Goal: Task Accomplishment & Management: Use online tool/utility

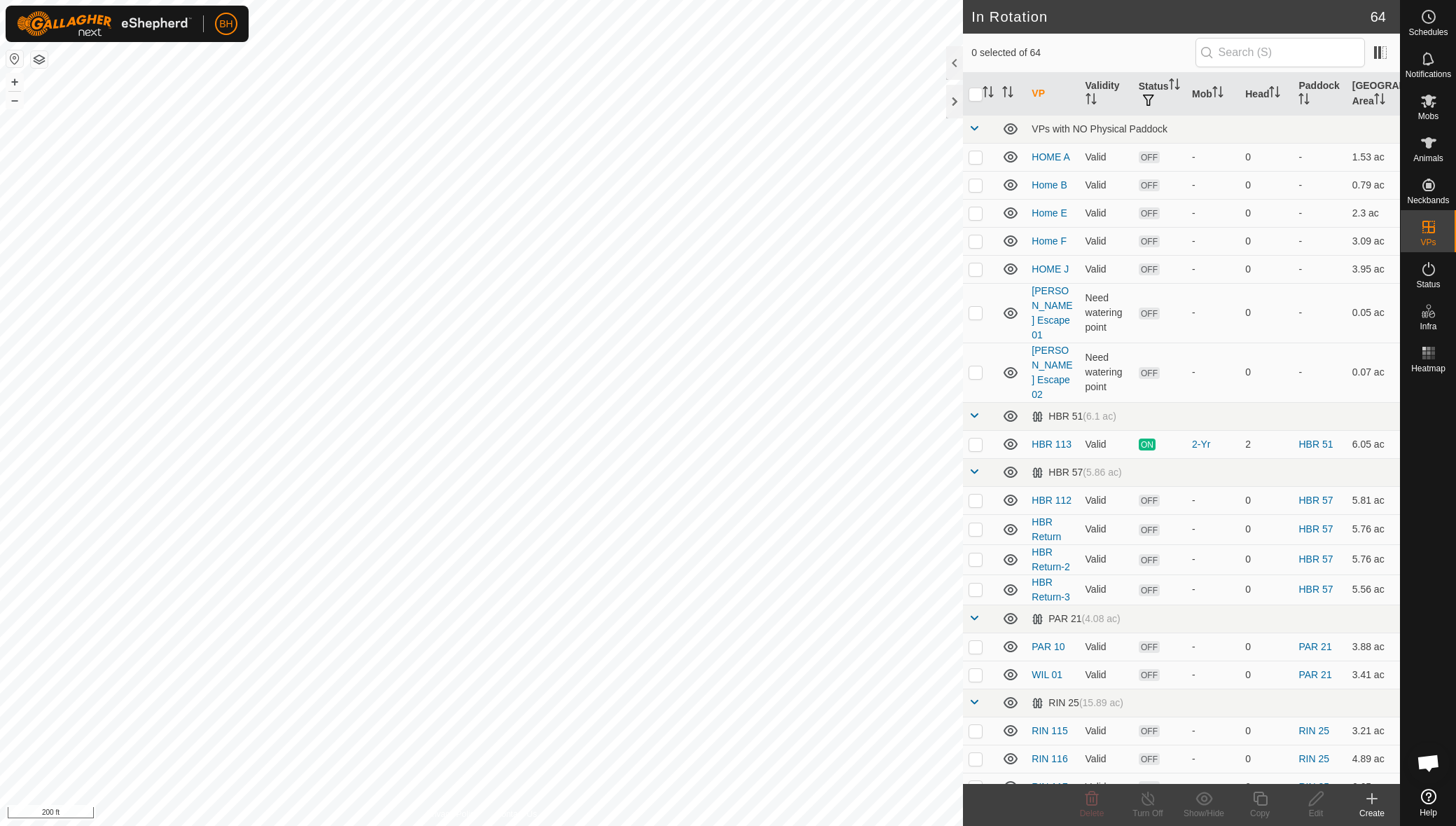
checkbox input "true"
click at [1261, 804] on icon at bounding box center [1261, 799] width 18 height 17
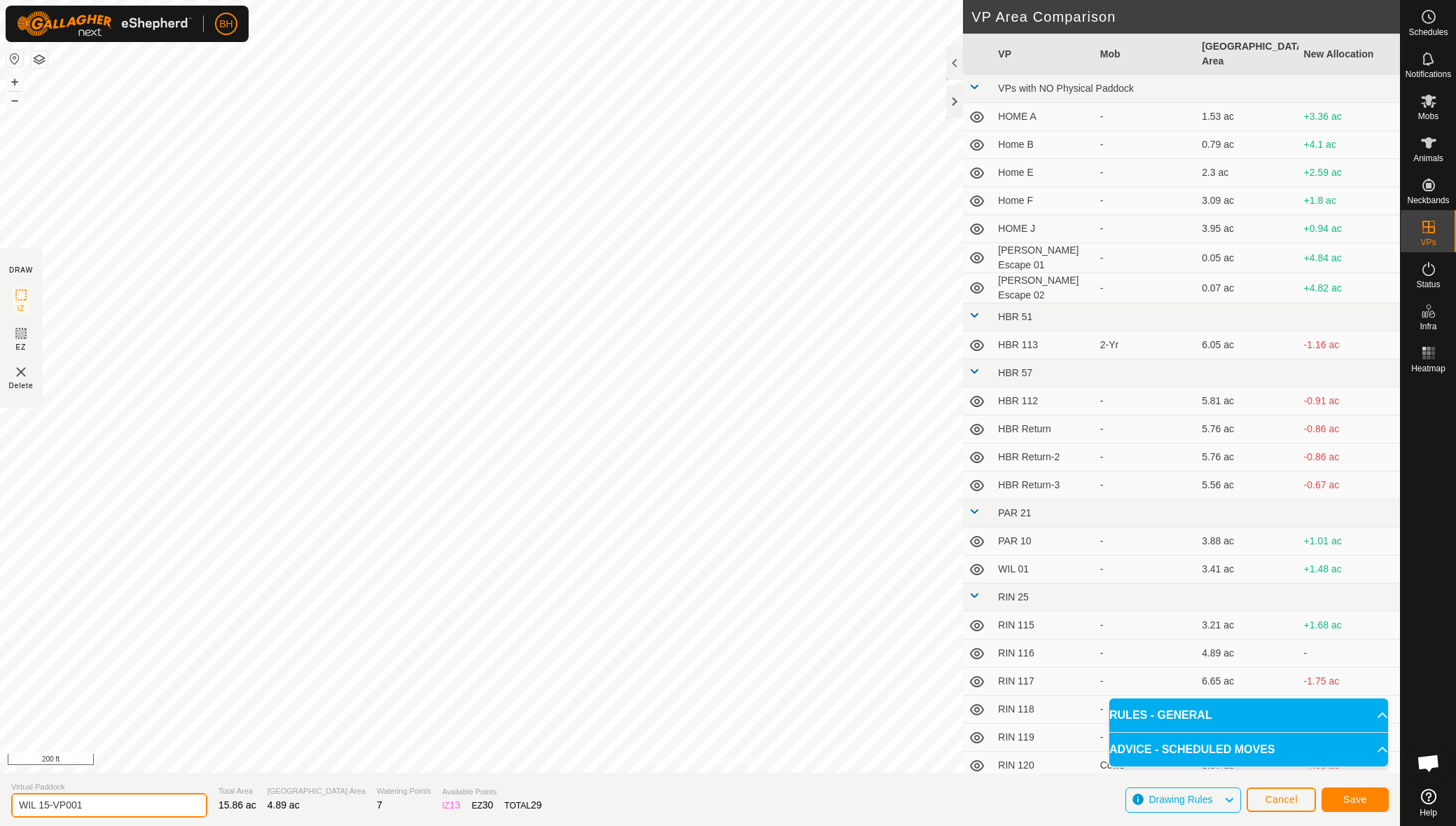
drag, startPoint x: 45, startPoint y: 805, endPoint x: 145, endPoint y: 820, distance: 101.1
click at [136, 815] on input "WIL 15-VP001" at bounding box center [109, 805] width 196 height 25
drag, startPoint x: 67, startPoint y: 800, endPoint x: 41, endPoint y: 807, distance: 26.9
click at [41, 807] on input "WIL 17" at bounding box center [109, 805] width 196 height 25
type input "WIL Return to herd 2"
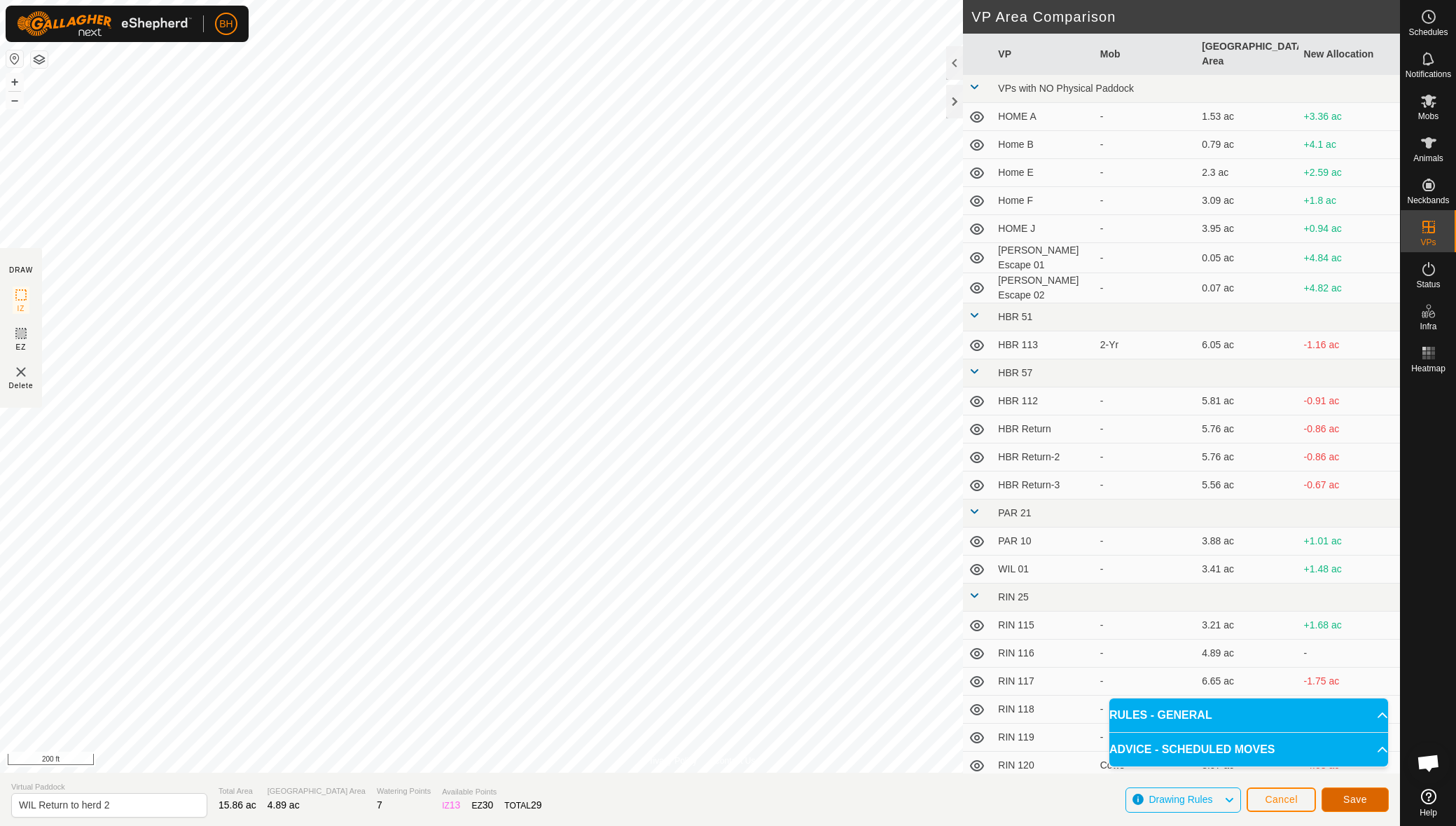
click at [1362, 808] on button "Save" at bounding box center [1355, 799] width 67 height 25
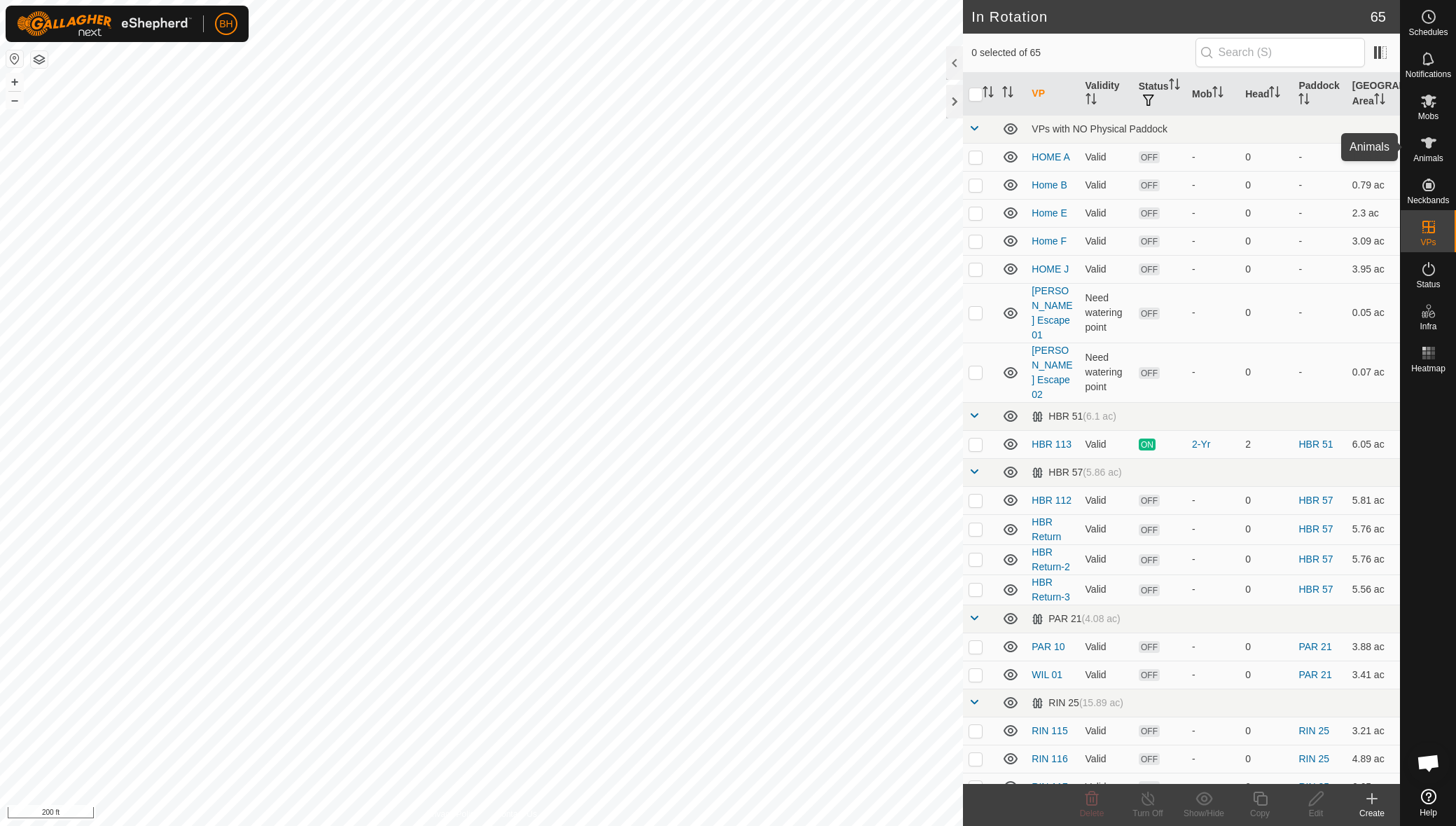
click at [1419, 150] on es-animals-svg-icon at bounding box center [1429, 143] width 25 height 22
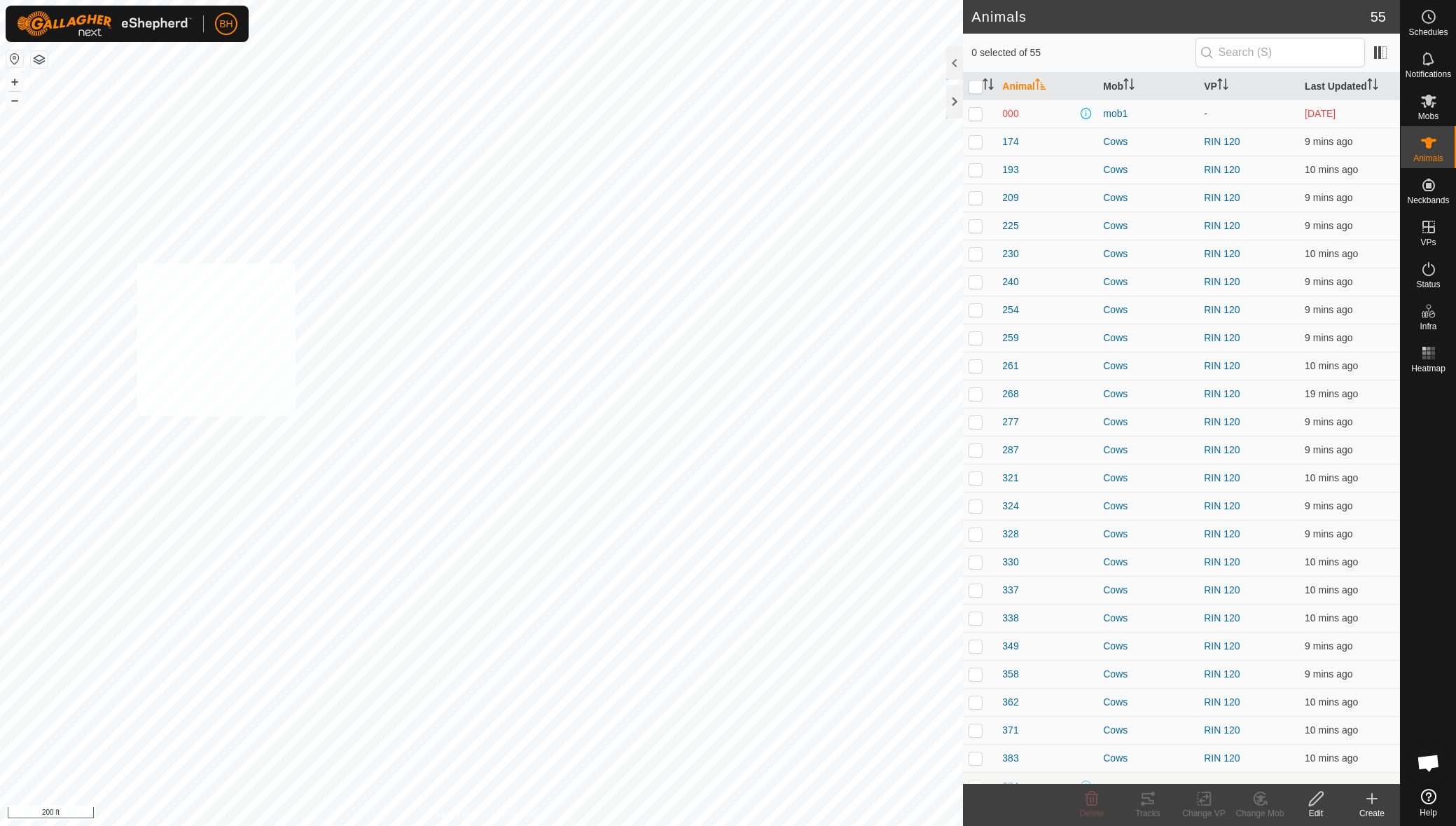
checkbox input "true"
click at [1198, 799] on icon at bounding box center [1204, 799] width 18 height 17
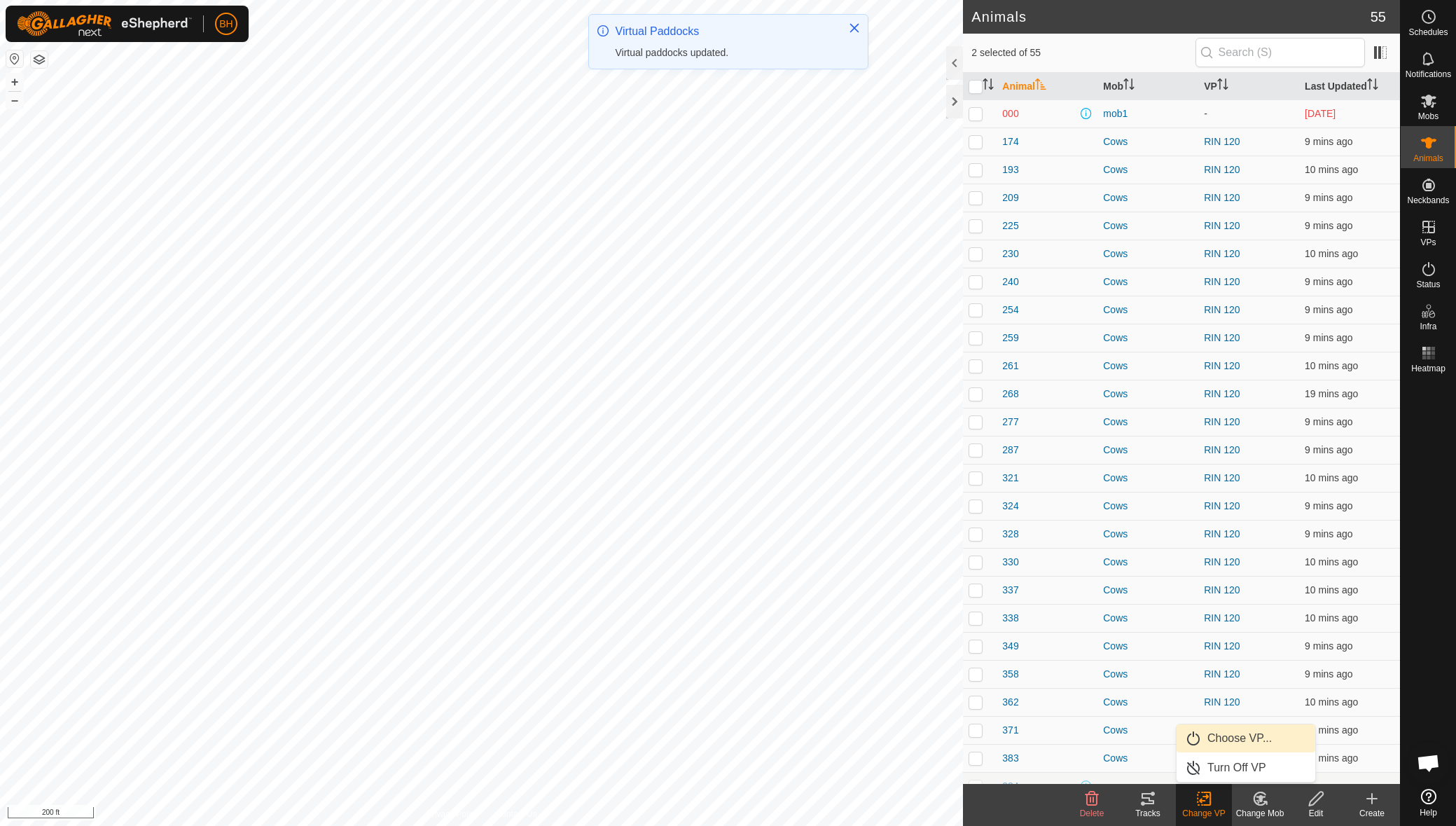
click at [1242, 742] on link "Choose VP..." at bounding box center [1246, 738] width 138 height 28
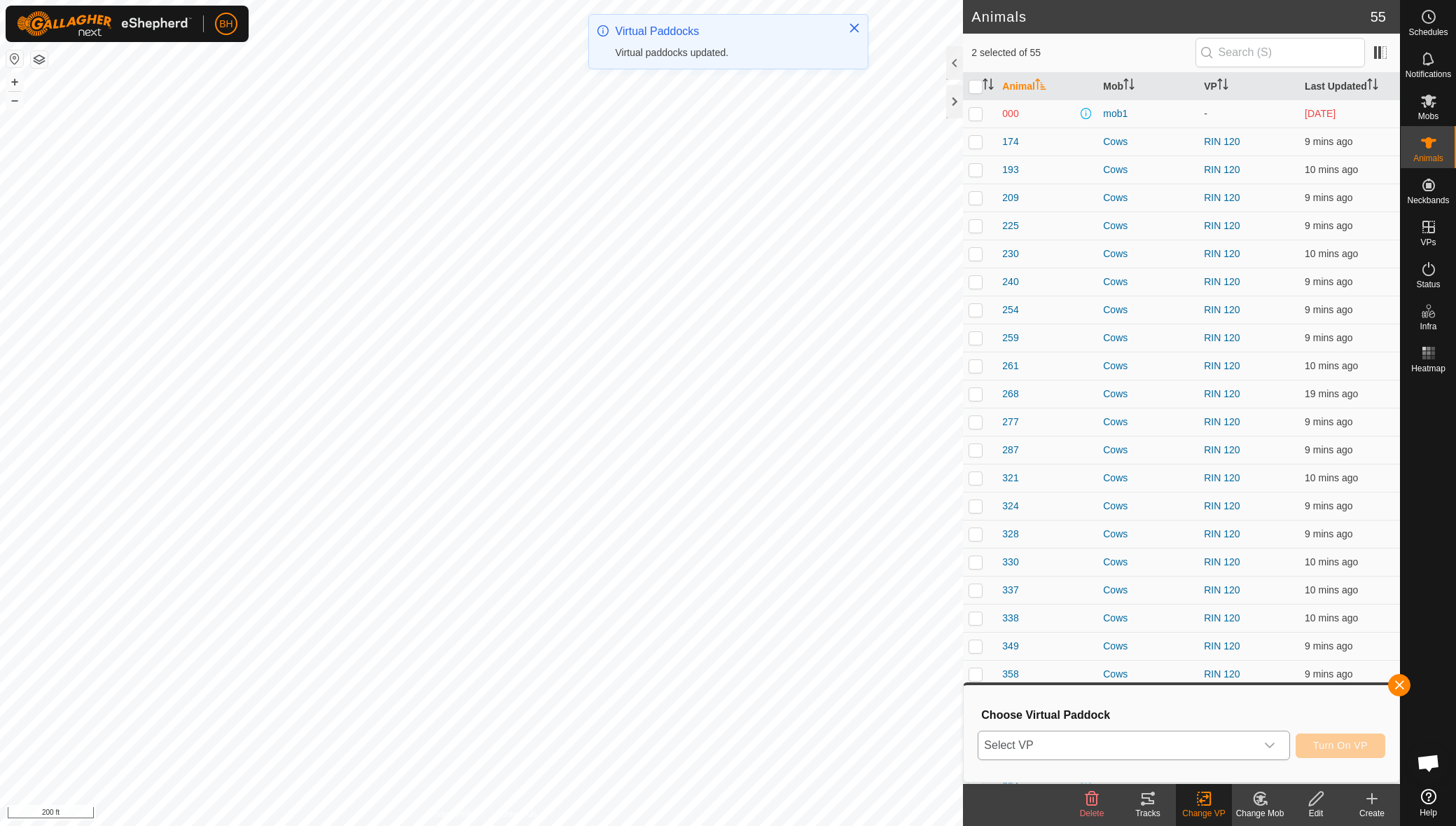
click at [1161, 741] on span "Select VP" at bounding box center [1117, 745] width 277 height 28
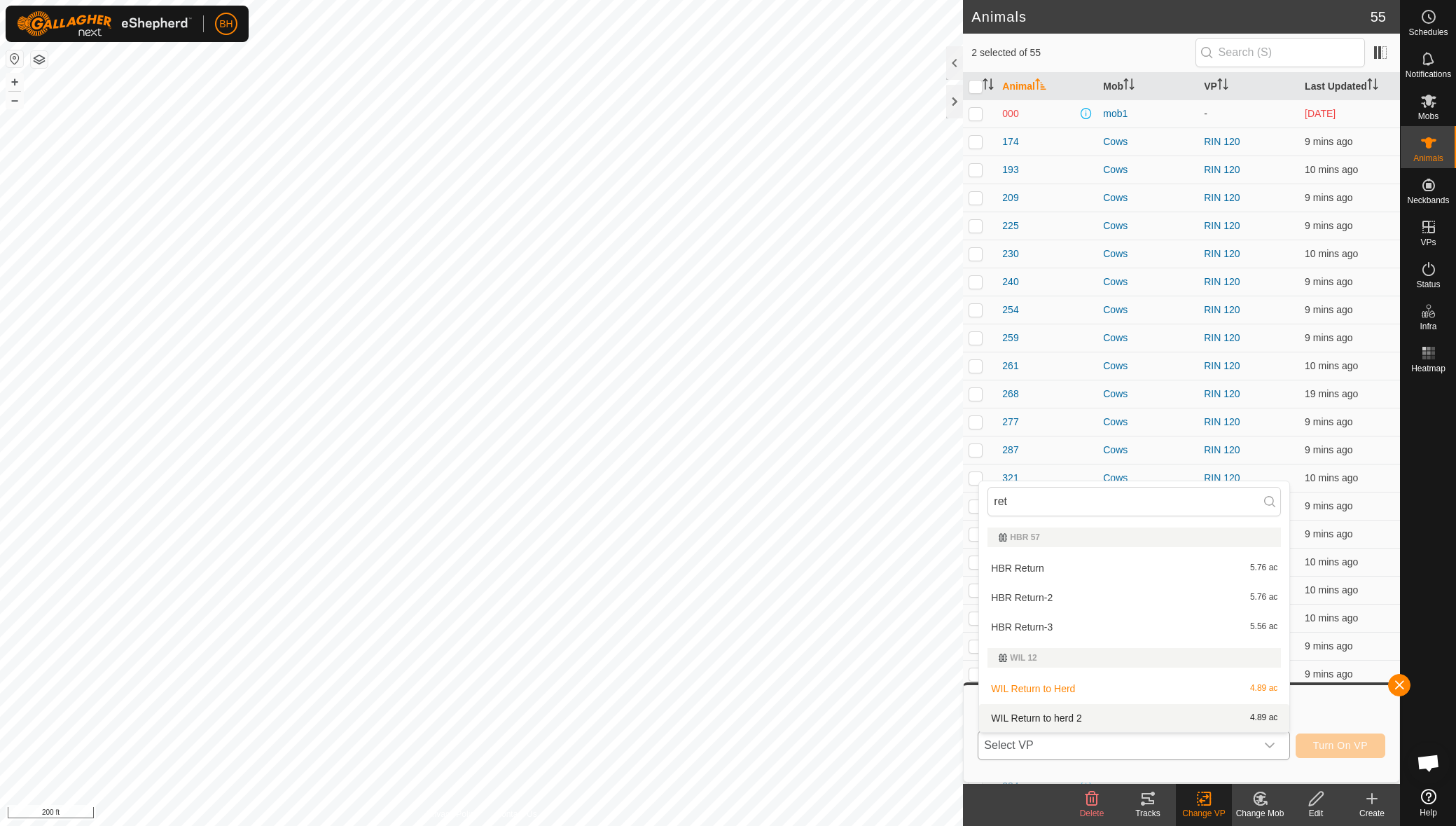
type input "ret"
click at [1103, 716] on li "WIL Return to herd 2 4.89 ac" at bounding box center [1134, 718] width 310 height 28
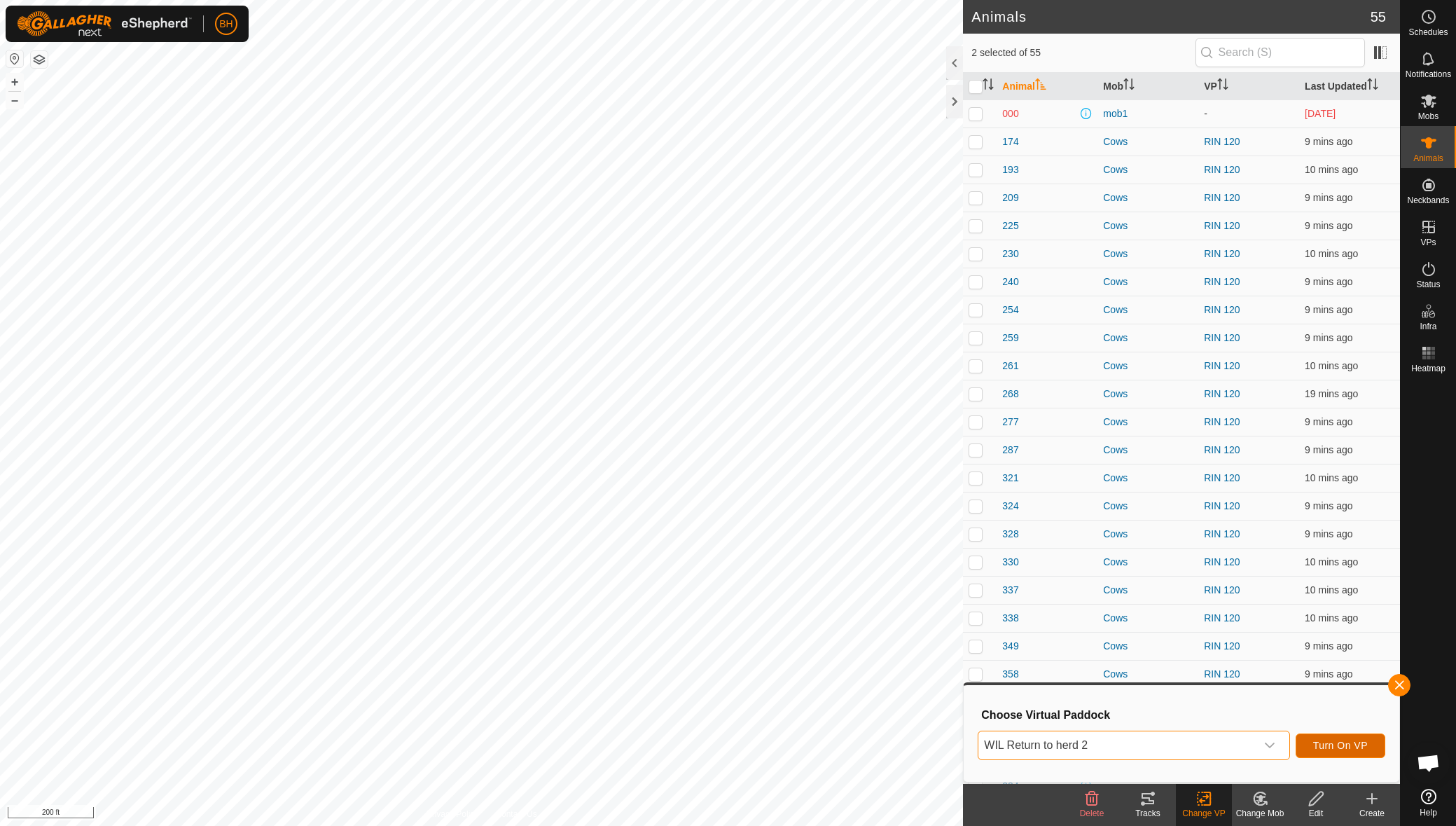
click at [1354, 747] on span "Turn On VP" at bounding box center [1341, 745] width 55 height 11
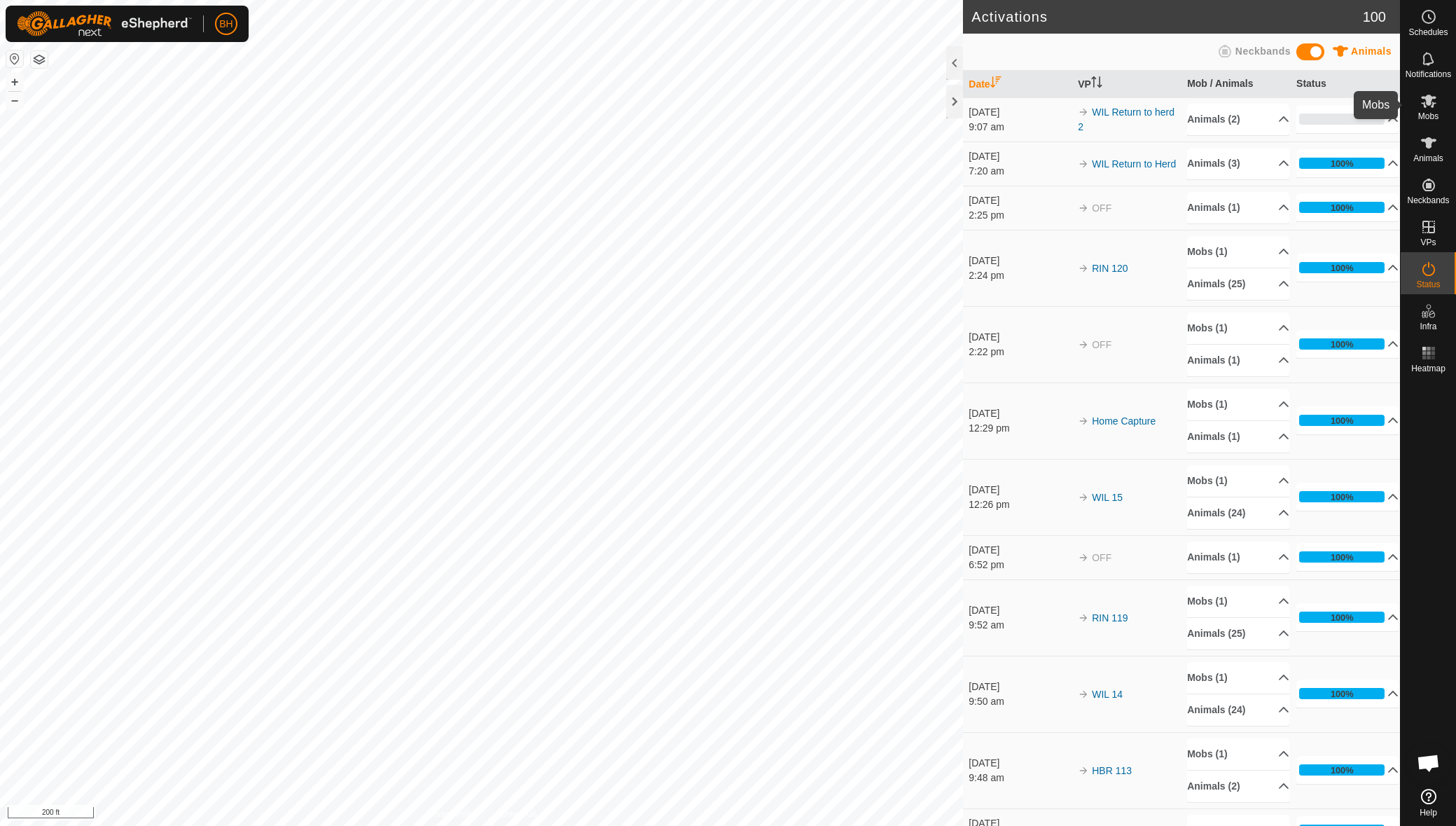
click at [1424, 109] on es-mob-svg-icon at bounding box center [1429, 101] width 25 height 22
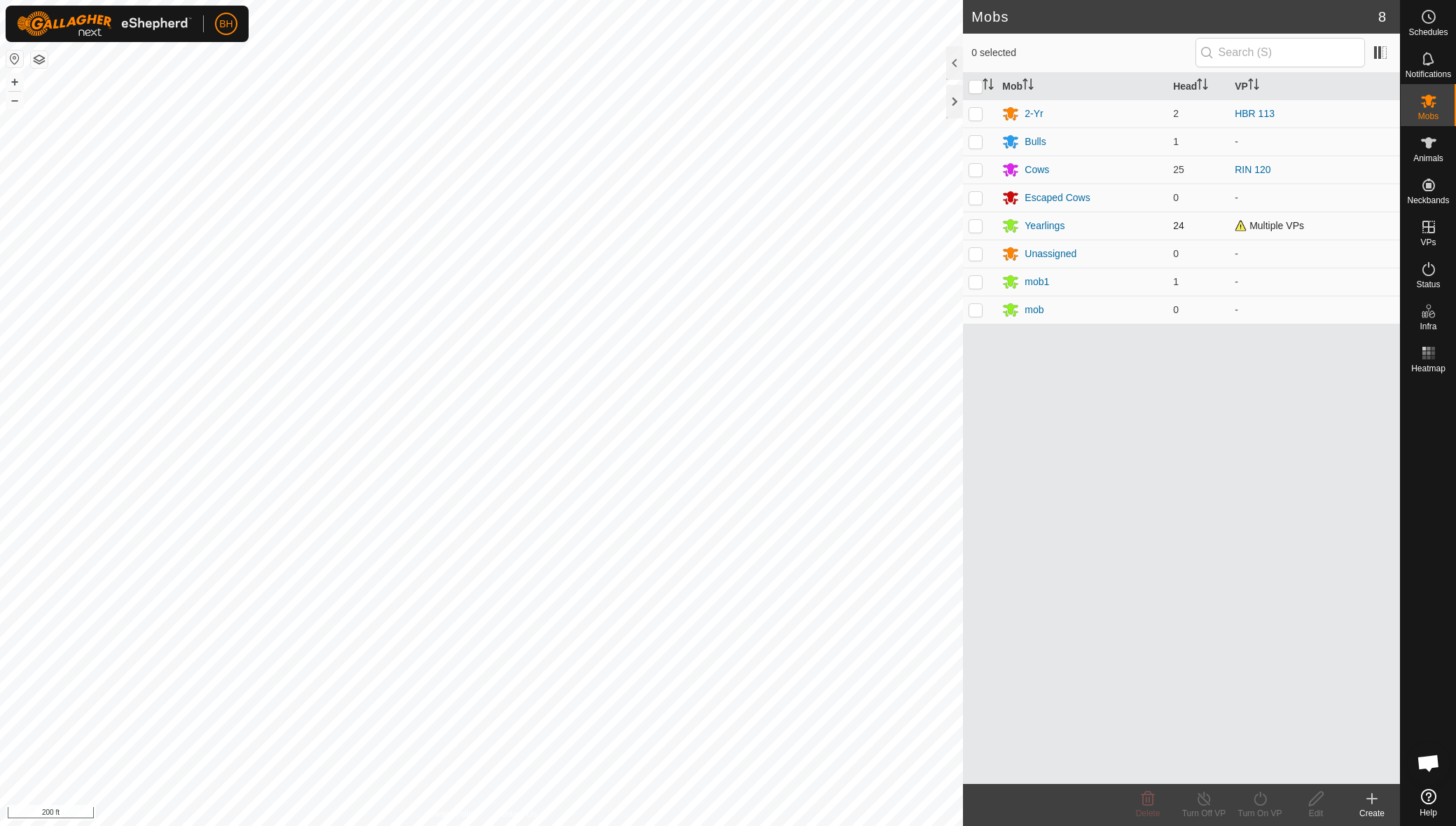
click at [979, 233] on td at bounding box center [980, 226] width 34 height 28
checkbox input "true"
click at [1063, 226] on div "Yearlings" at bounding box center [1045, 226] width 40 height 15
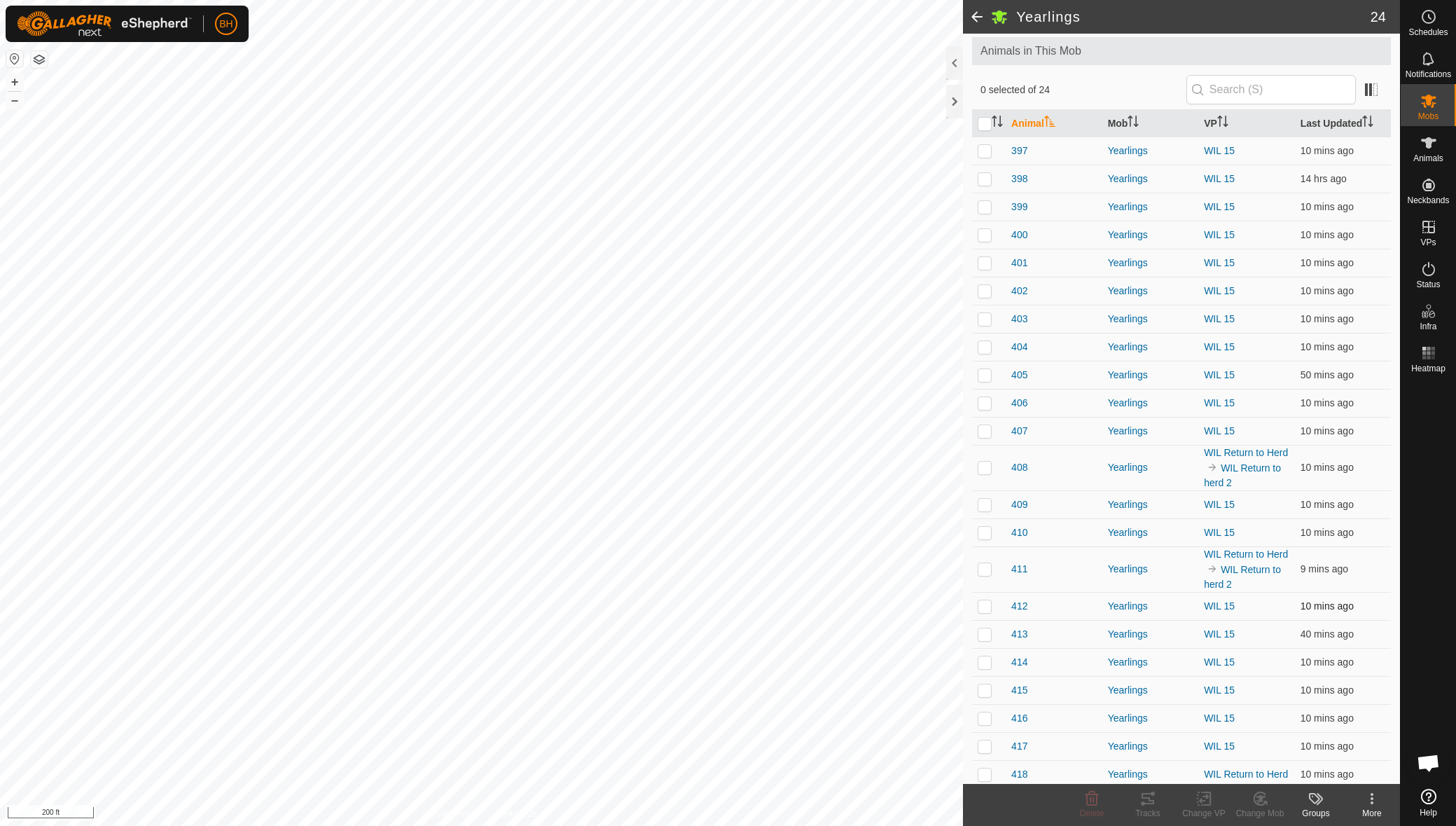
scroll to position [136, 0]
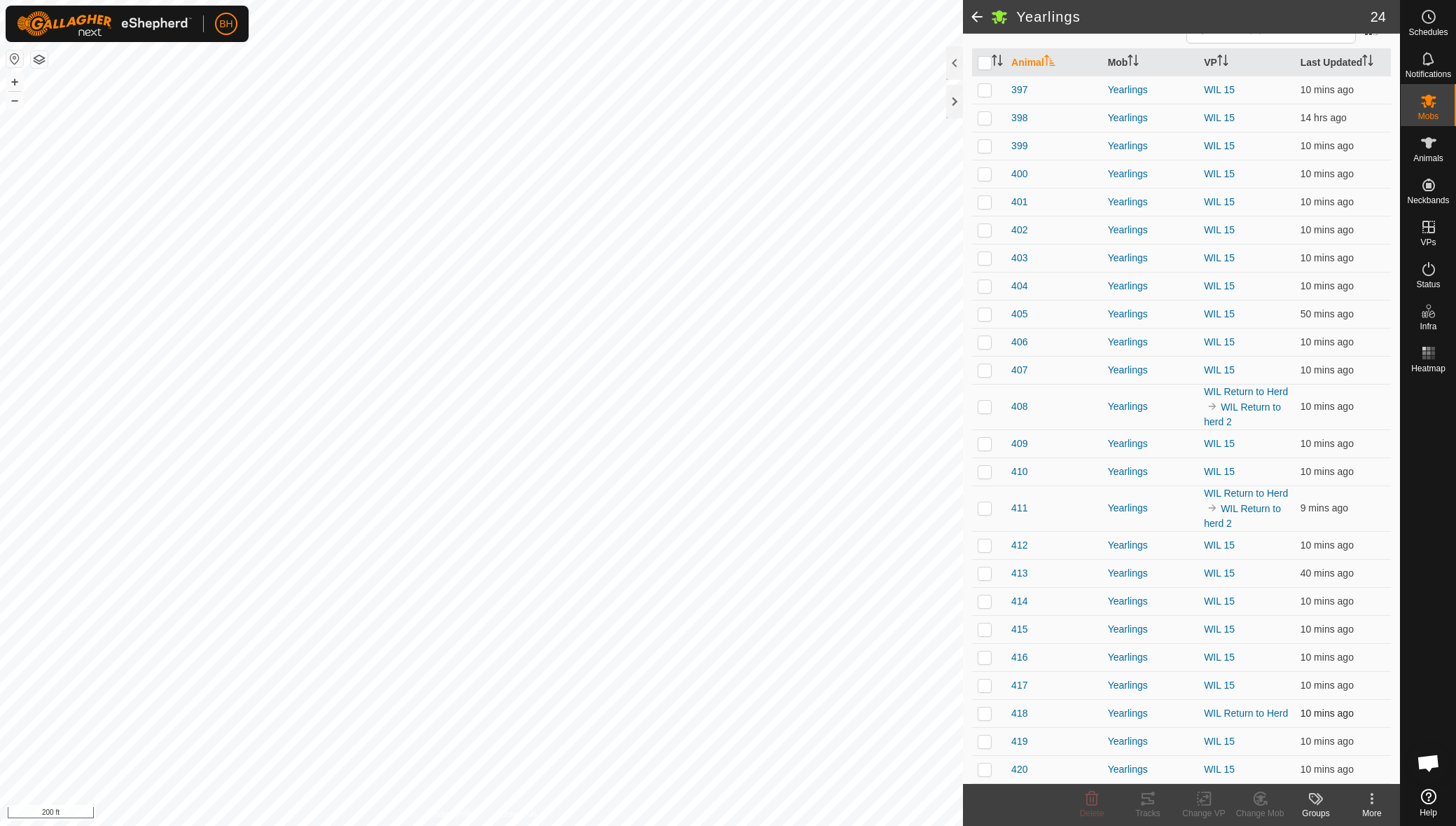
click at [986, 711] on p-checkbox at bounding box center [985, 713] width 14 height 11
click at [984, 717] on p-tablecheckbox at bounding box center [985, 713] width 14 height 11
checkbox input "true"
click at [1204, 804] on icon at bounding box center [1204, 799] width 18 height 17
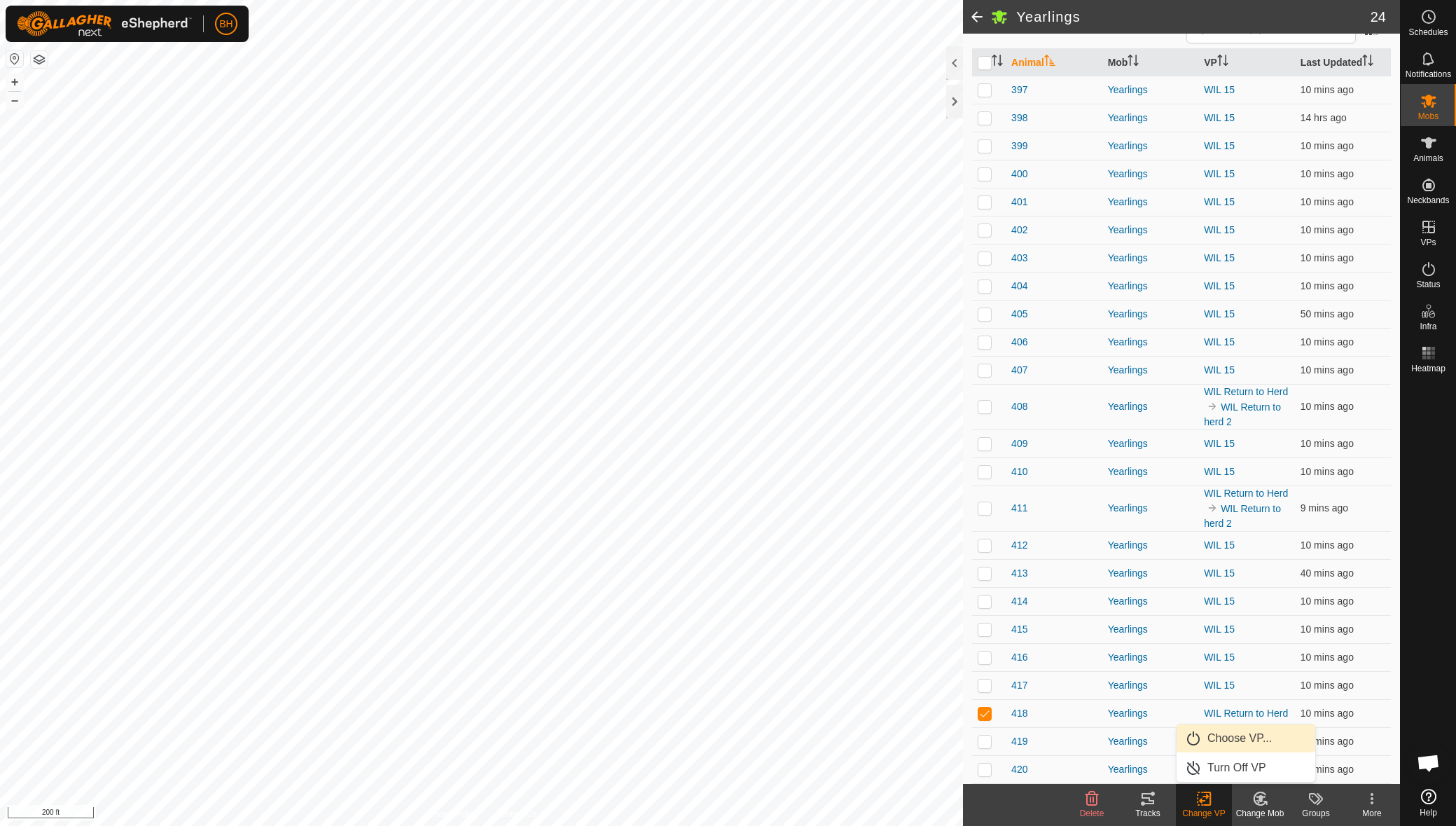
click at [1268, 744] on link "Choose VP..." at bounding box center [1246, 738] width 138 height 28
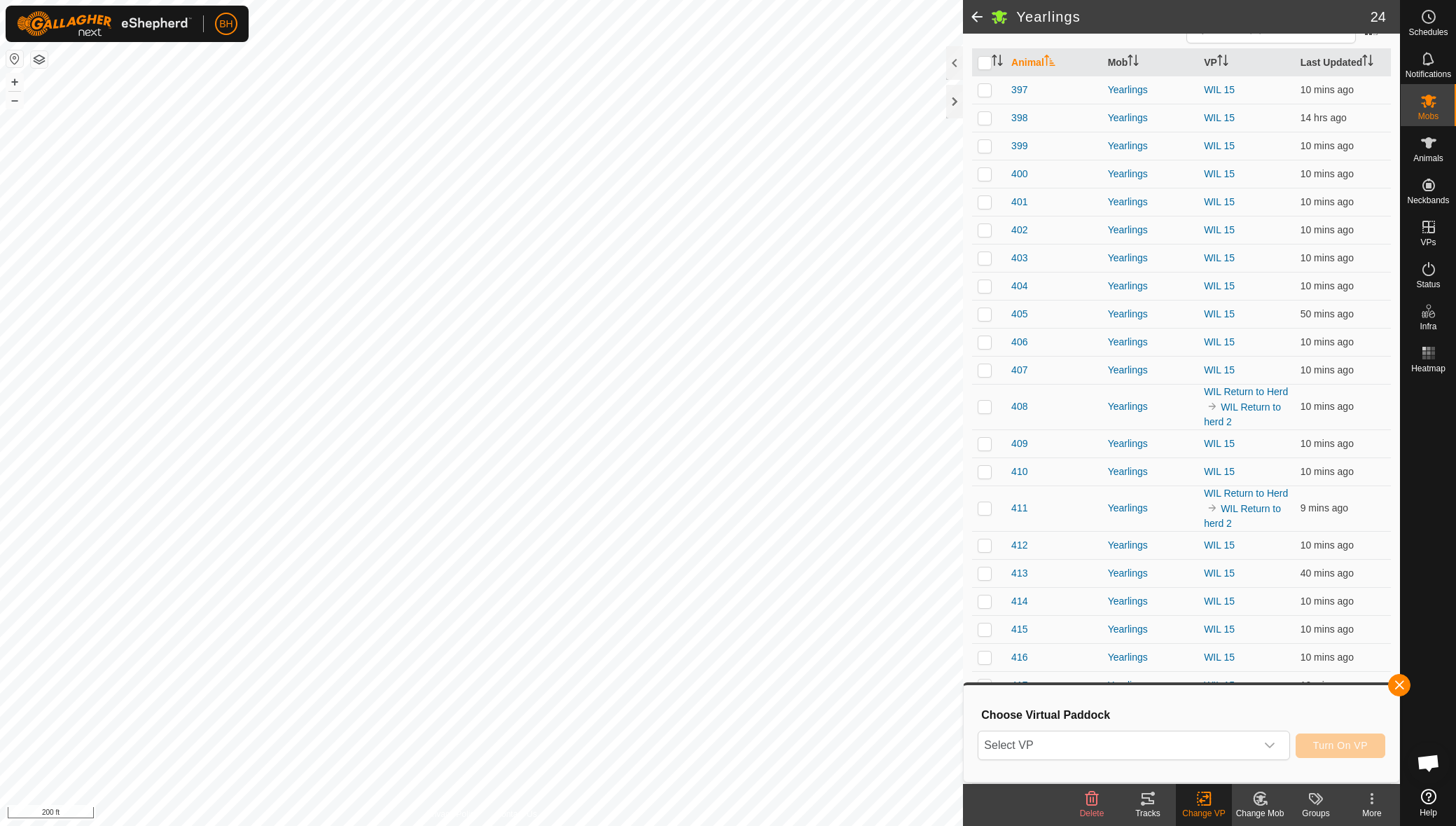
click at [1268, 744] on icon "dropdown trigger" at bounding box center [1270, 745] width 11 height 11
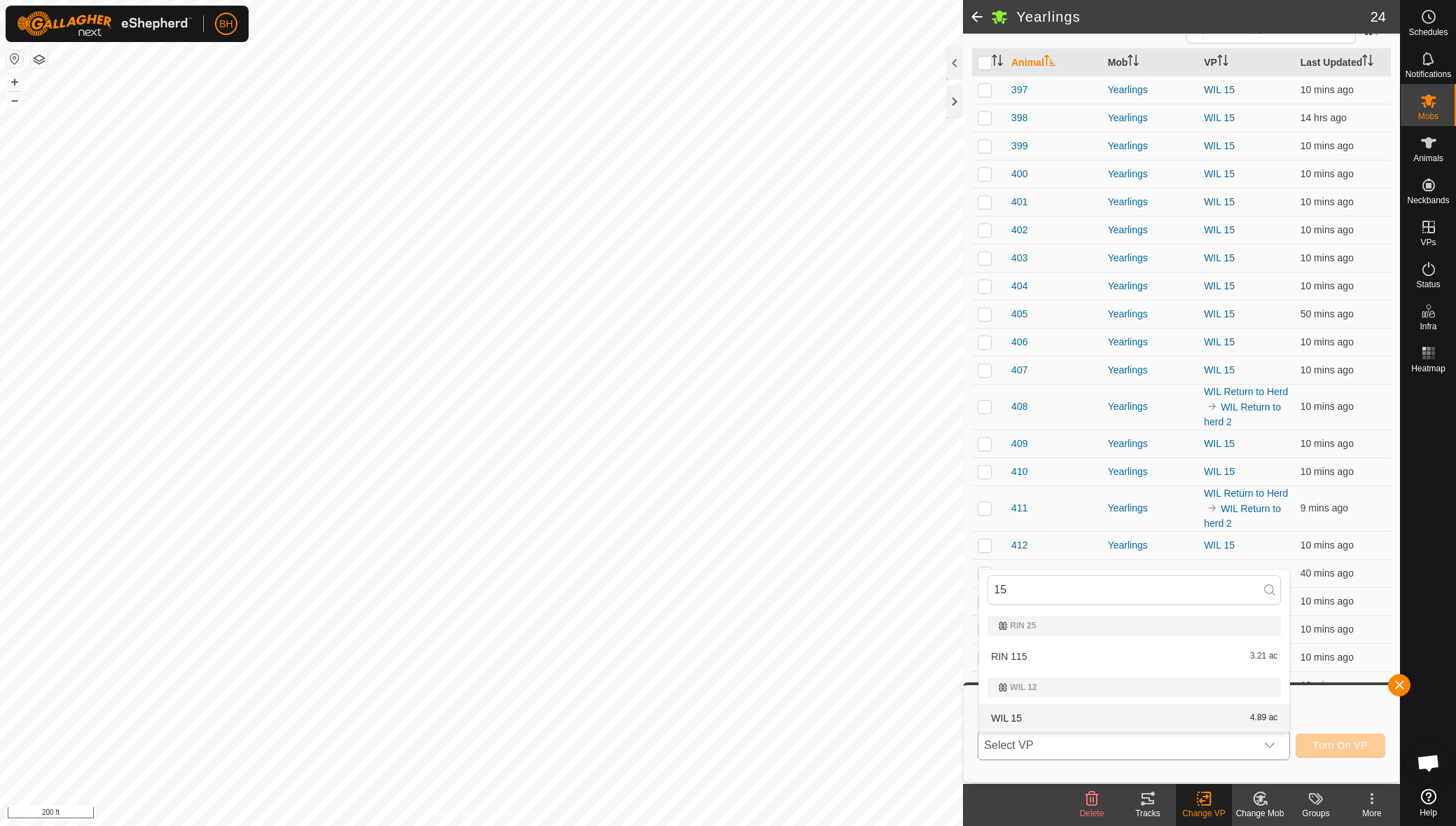
type input "15"
click at [1048, 712] on li "WIL 15 4.89 ac" at bounding box center [1134, 718] width 310 height 28
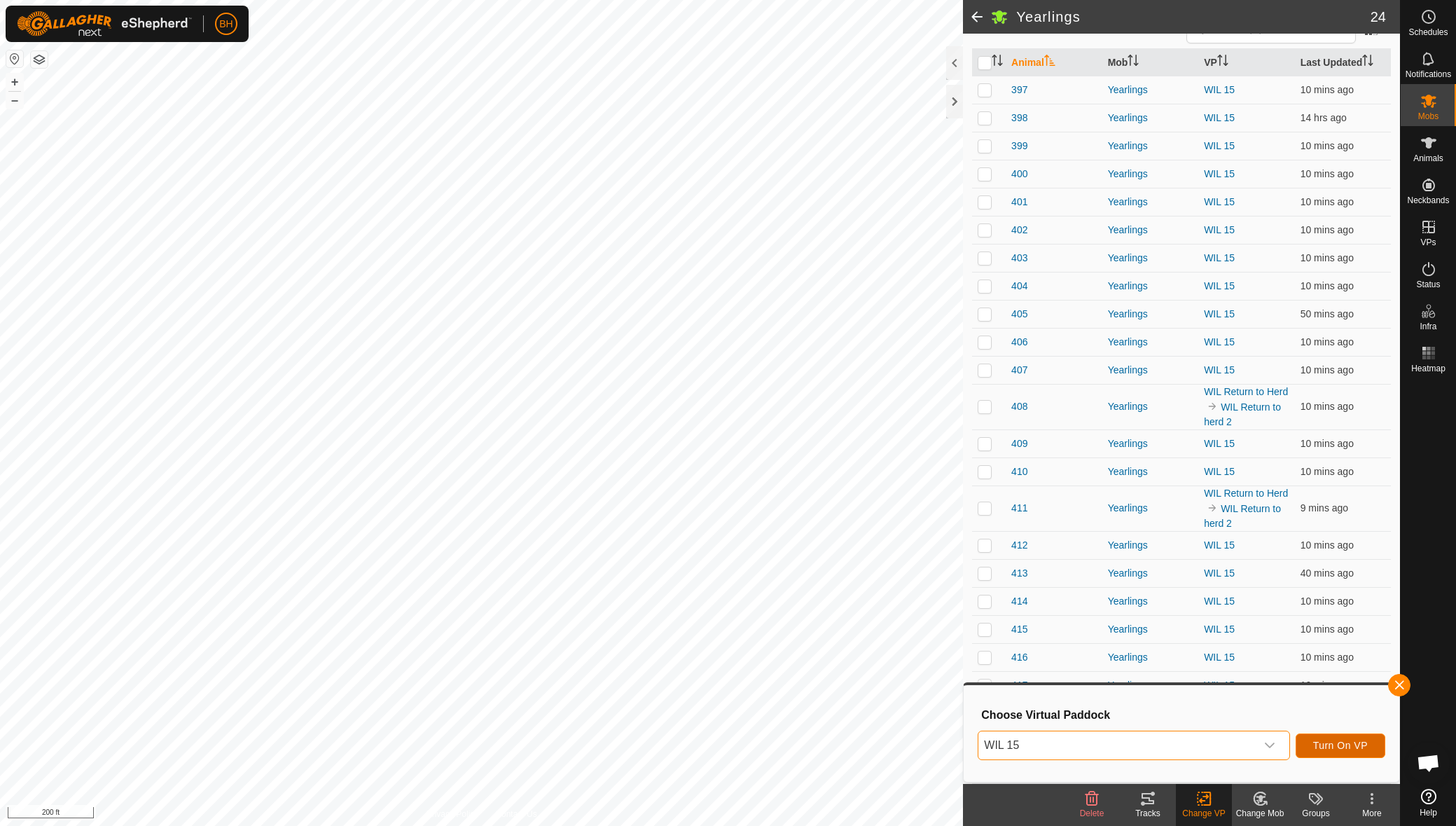
click at [1364, 751] on button "Turn On VP" at bounding box center [1341, 745] width 90 height 25
